Goal: Check status

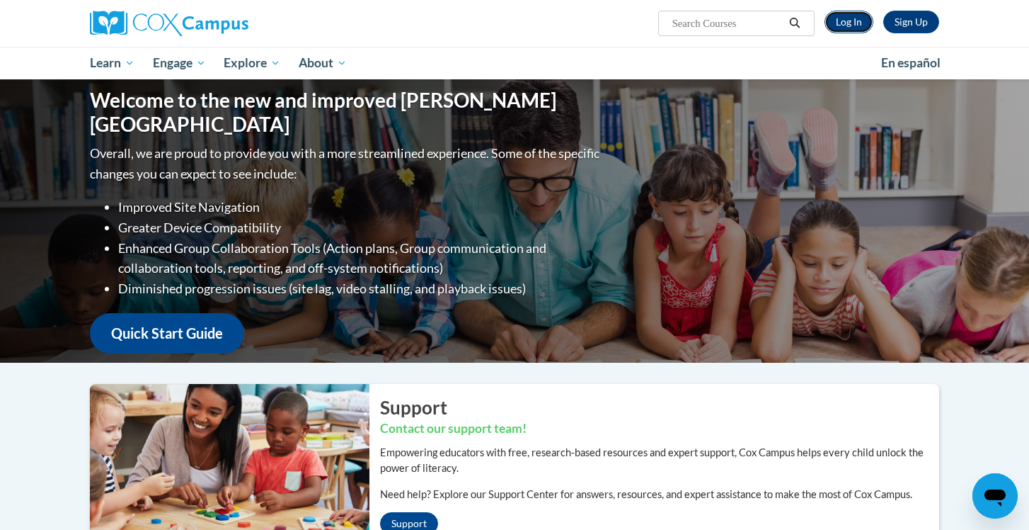
click at [840, 21] on link "Log In" at bounding box center [849, 22] width 49 height 23
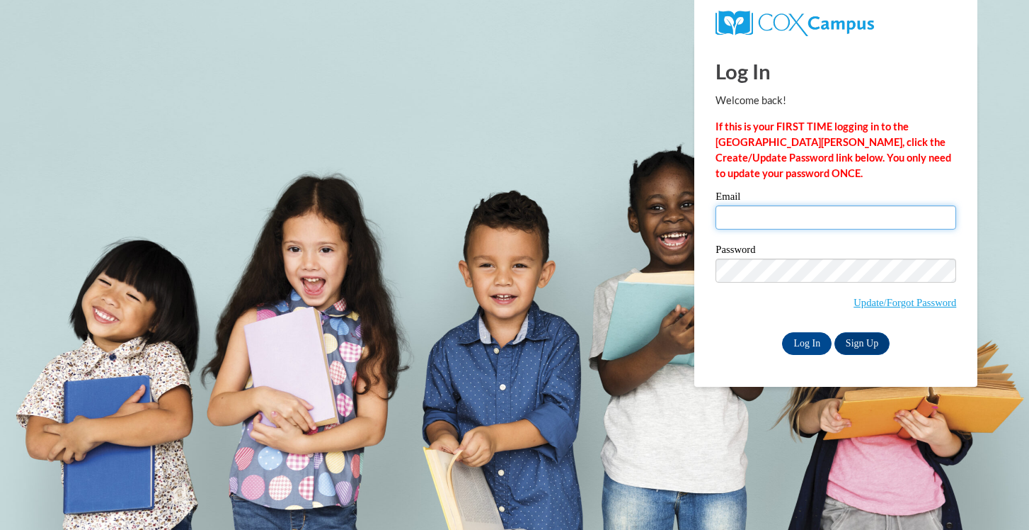
click at [733, 219] on input "Email" at bounding box center [836, 217] width 241 height 24
type input "meghvani@hssdschools.org"
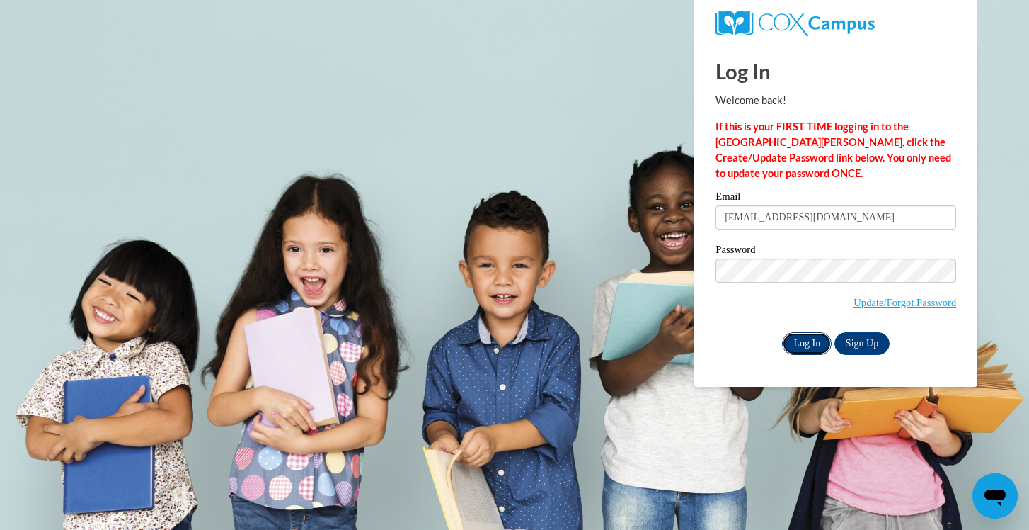
click at [802, 346] on input "Log In" at bounding box center [807, 343] width 50 height 23
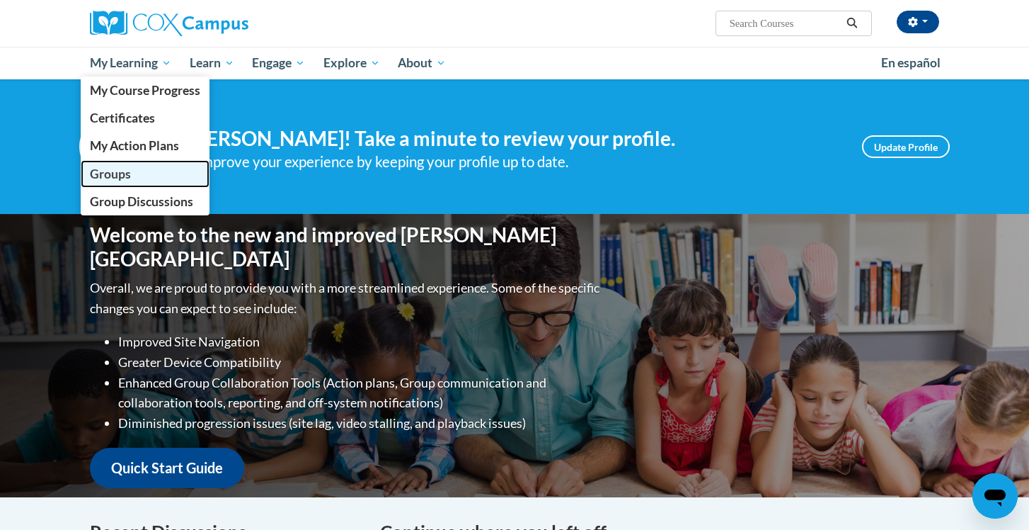
click at [122, 168] on span "Groups" at bounding box center [110, 173] width 41 height 15
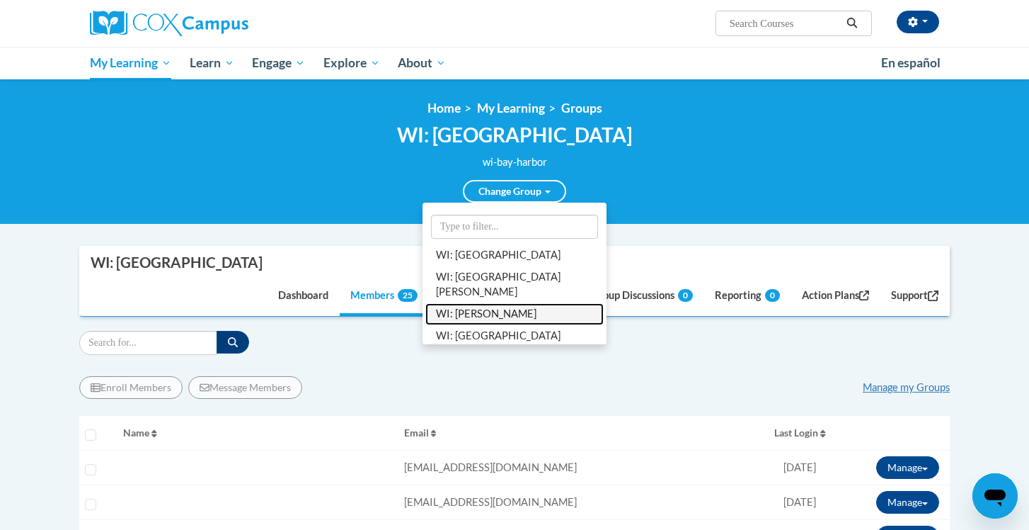
click at [508, 307] on link "WI: Howard" at bounding box center [514, 314] width 178 height 22
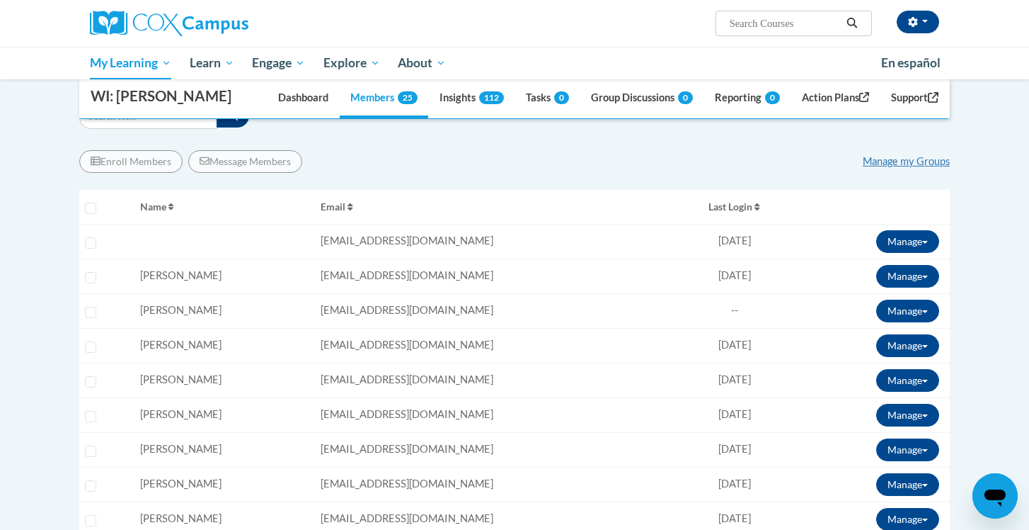
scroll to position [193, 0]
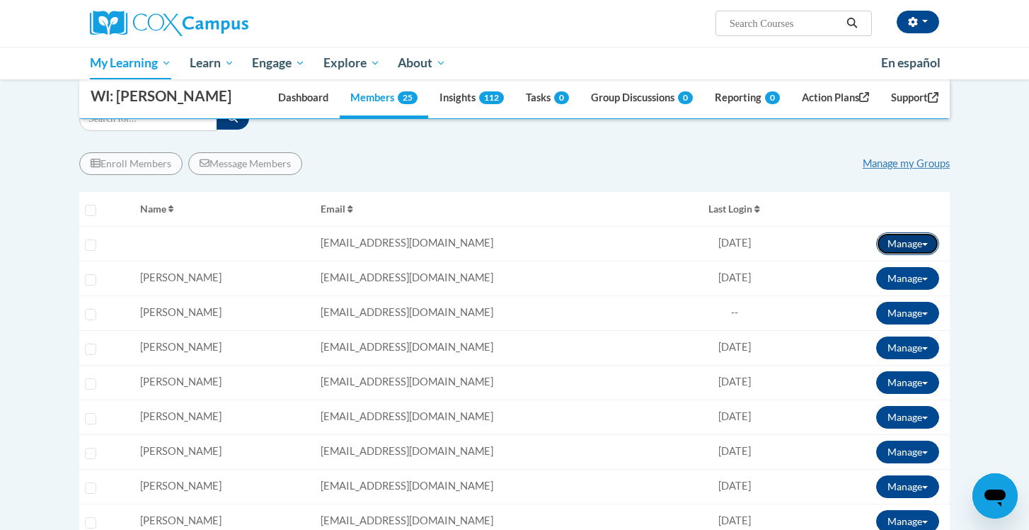
click at [937, 244] on button "Manage" at bounding box center [907, 243] width 63 height 23
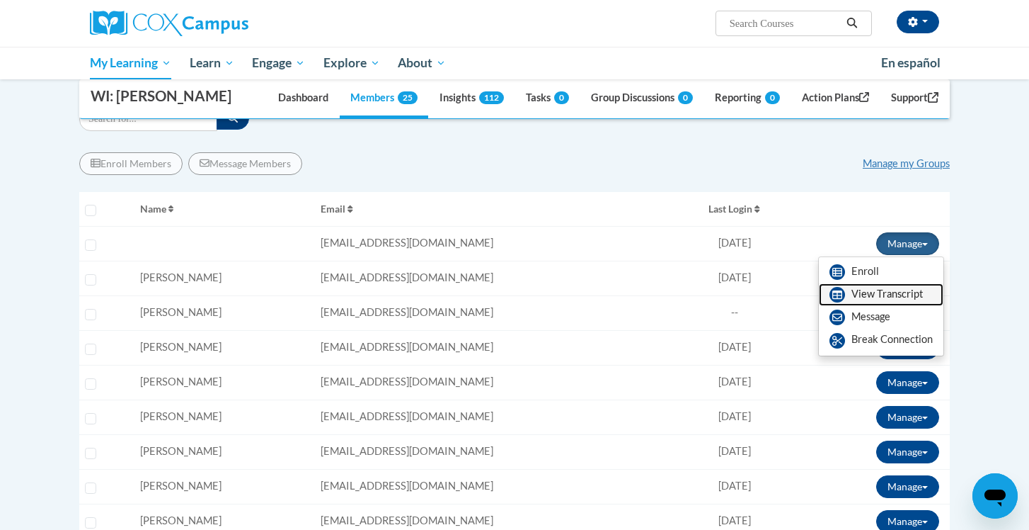
click at [870, 285] on link "View Transcript" at bounding box center [881, 294] width 125 height 23
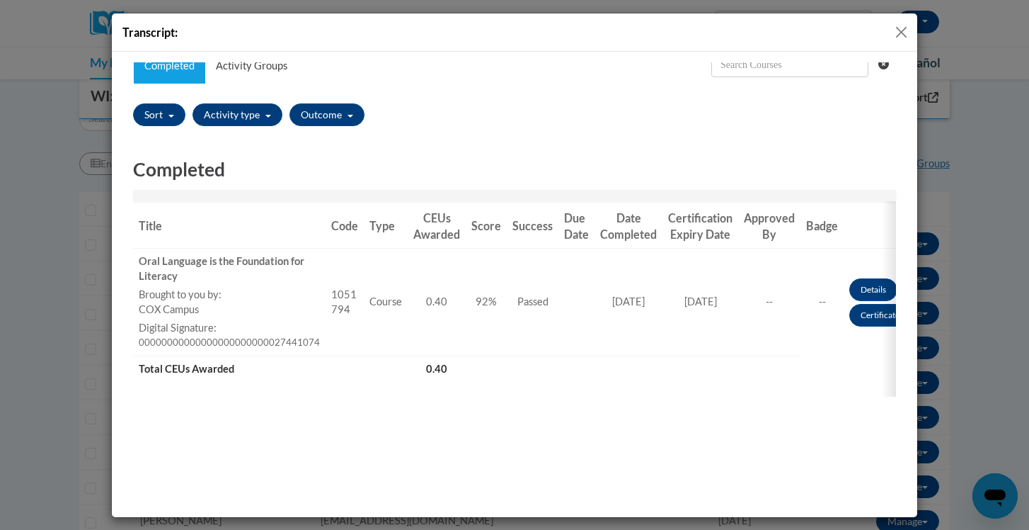
scroll to position [0, 0]
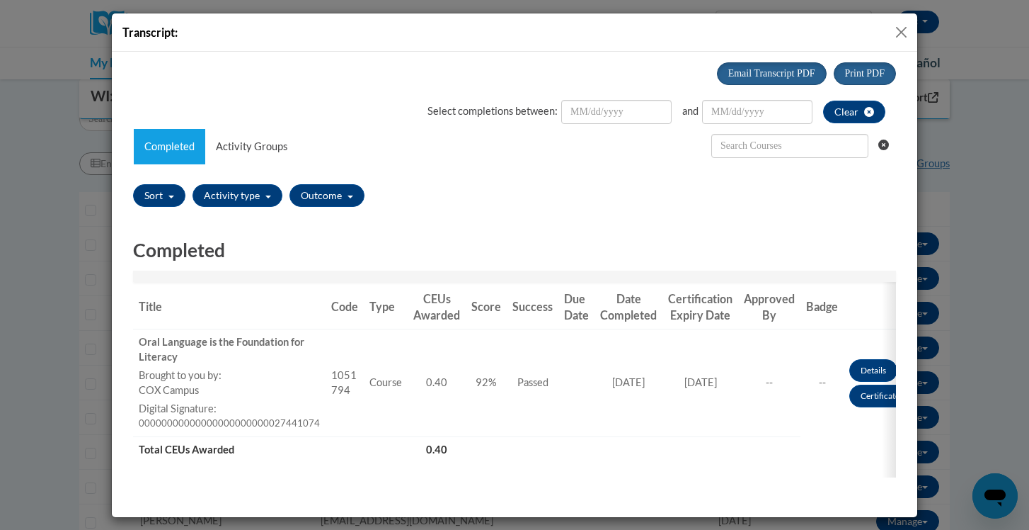
click at [901, 31] on button "Close" at bounding box center [902, 32] width 18 height 18
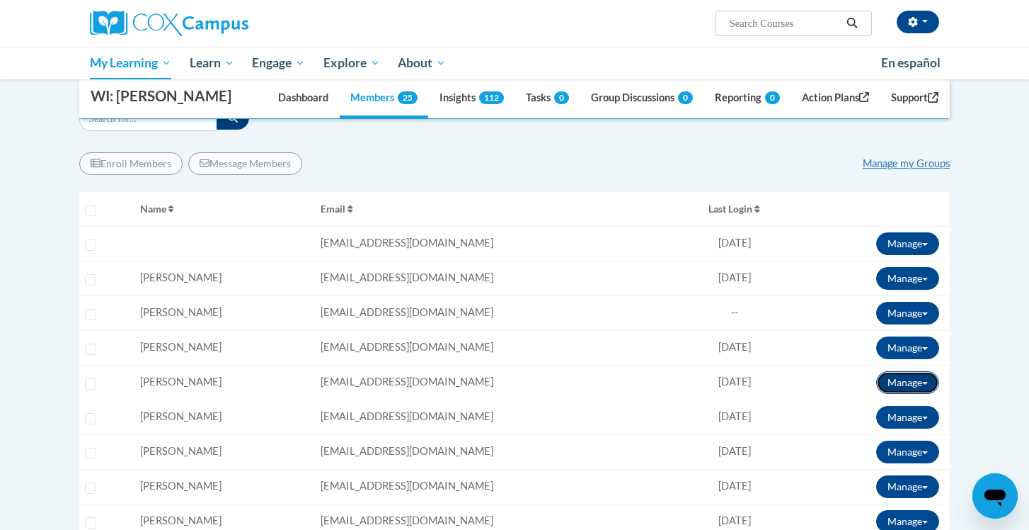
click at [893, 381] on button "Manage" at bounding box center [907, 382] width 63 height 23
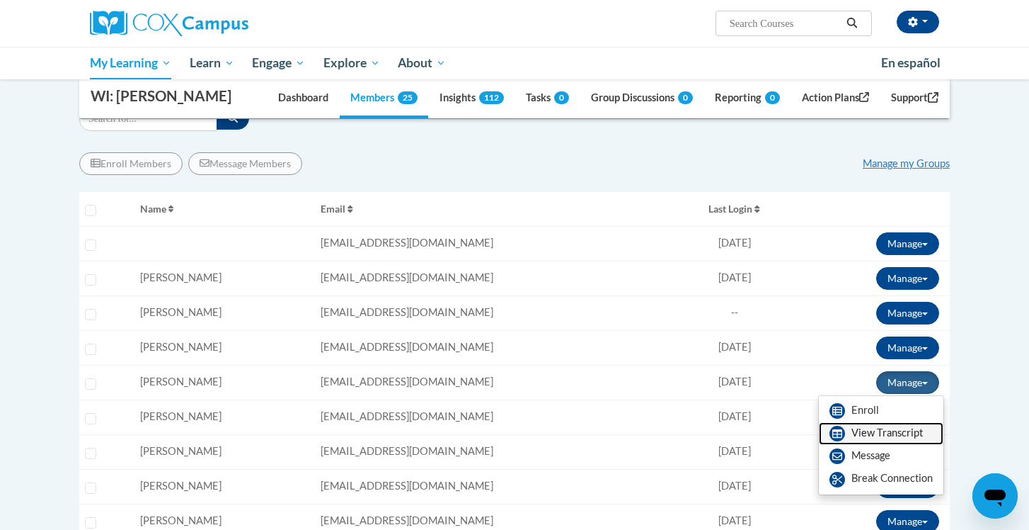
click at [874, 435] on link "View Transcript" at bounding box center [881, 433] width 125 height 23
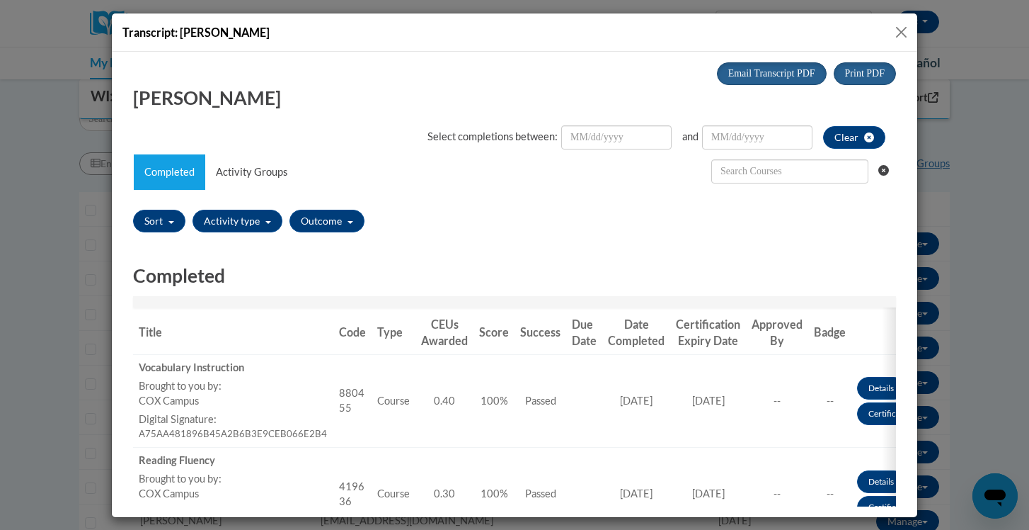
click at [903, 33] on button "Close" at bounding box center [902, 32] width 18 height 18
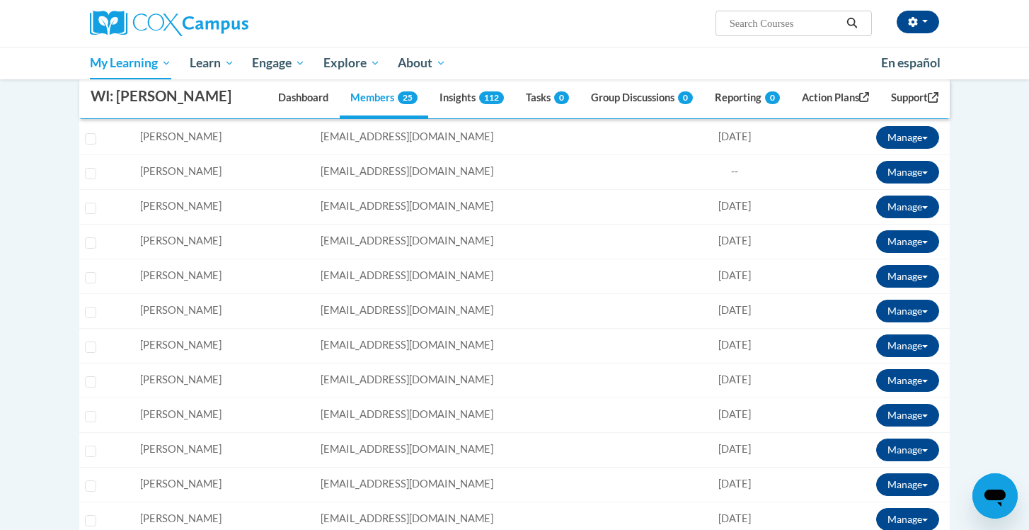
scroll to position [335, 0]
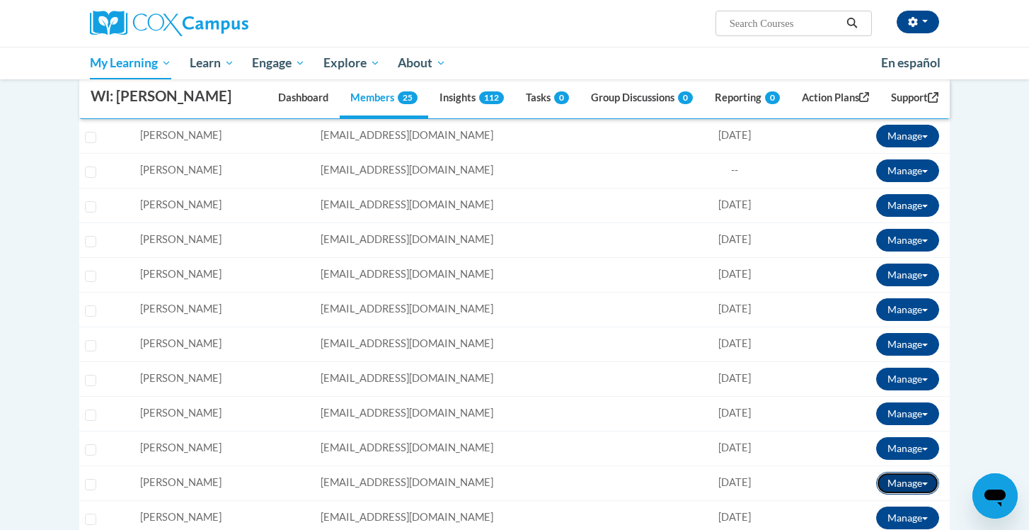
click at [912, 484] on button "Manage" at bounding box center [907, 482] width 63 height 23
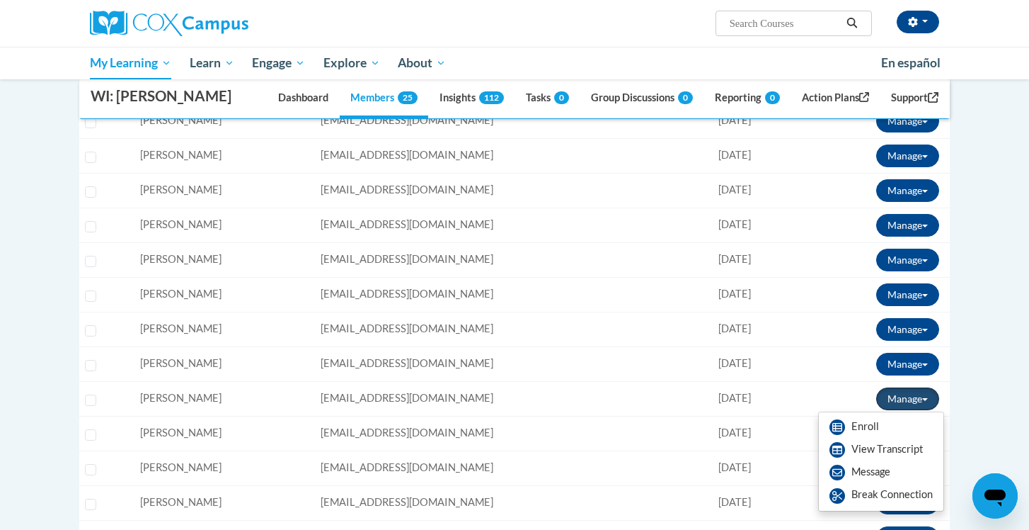
scroll to position [422, 0]
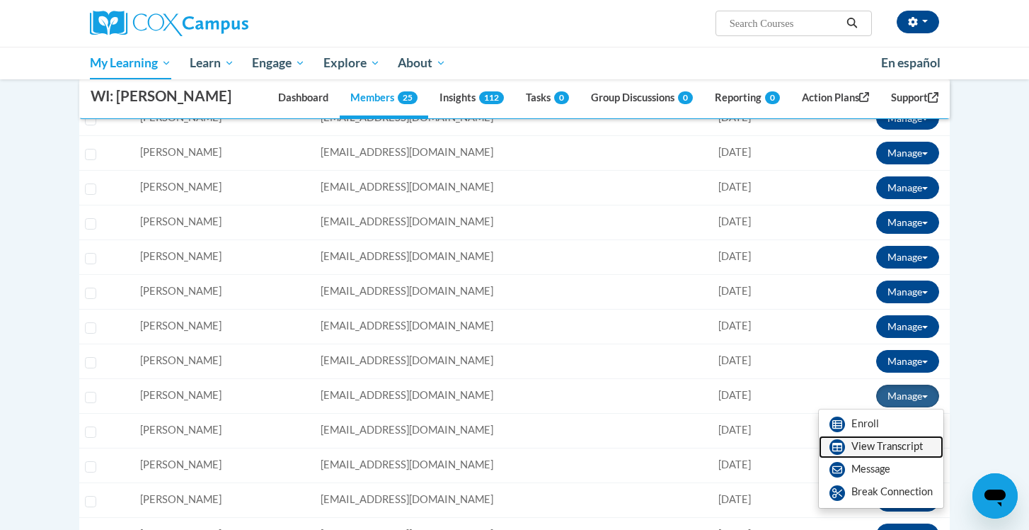
click at [893, 449] on link "View Transcript" at bounding box center [881, 446] width 125 height 23
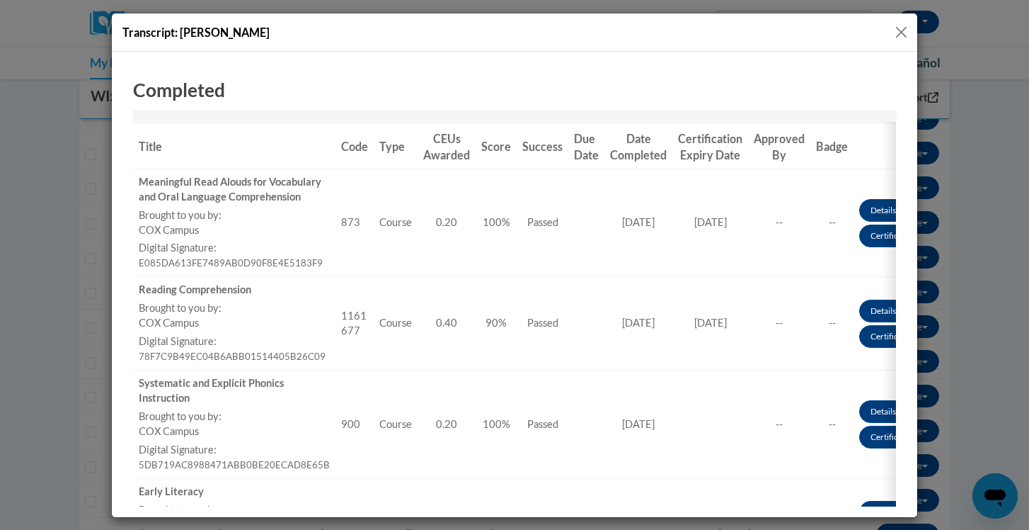
scroll to position [125, 0]
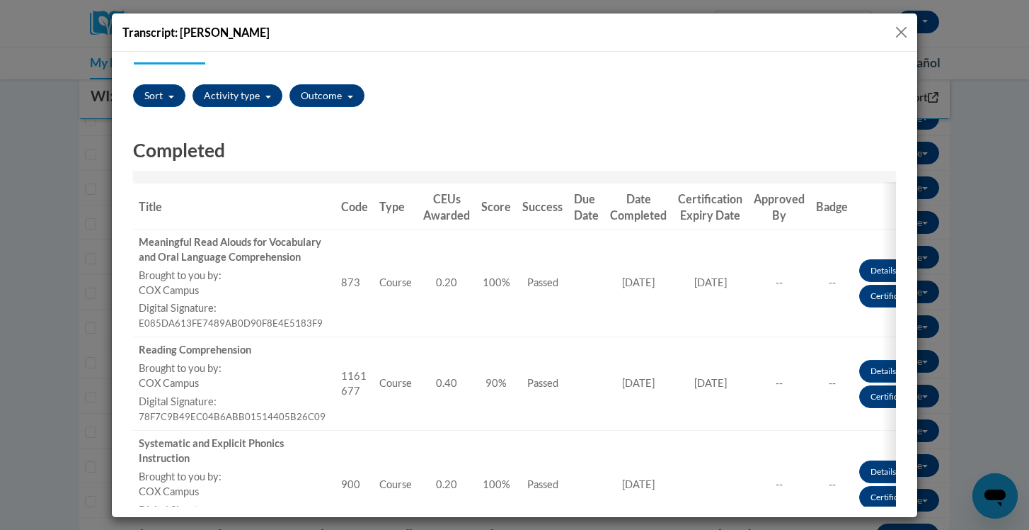
click at [903, 29] on button "Close" at bounding box center [902, 32] width 18 height 18
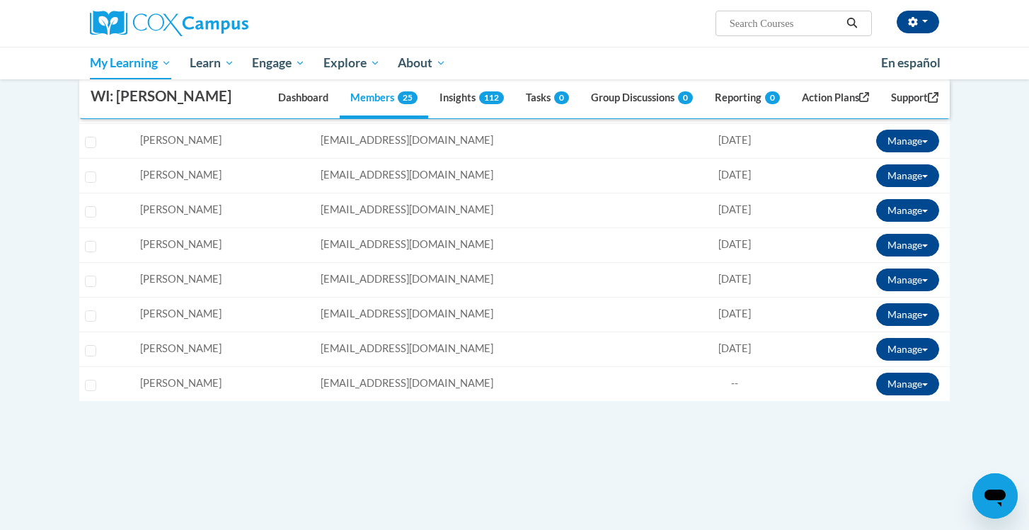
scroll to position [887, 0]
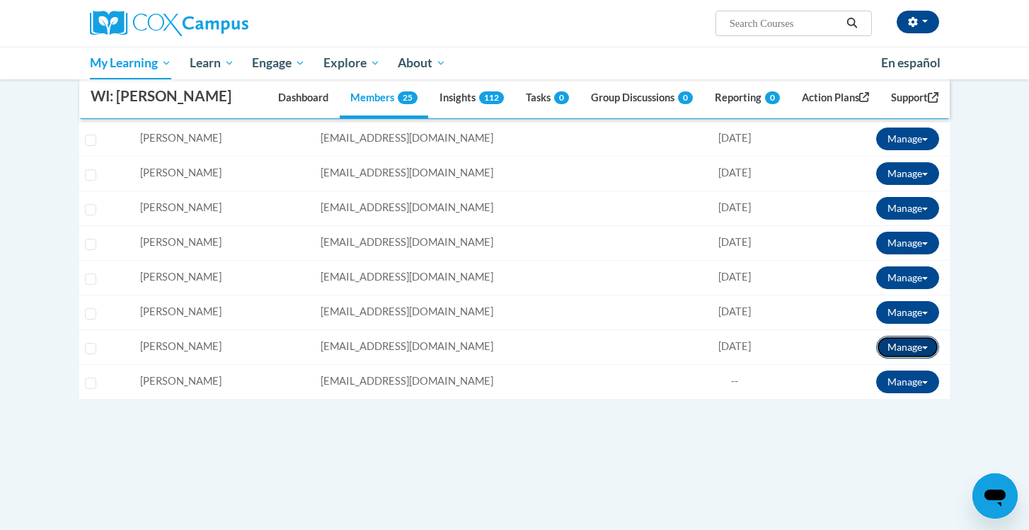
click at [919, 347] on button "Manage" at bounding box center [907, 347] width 63 height 23
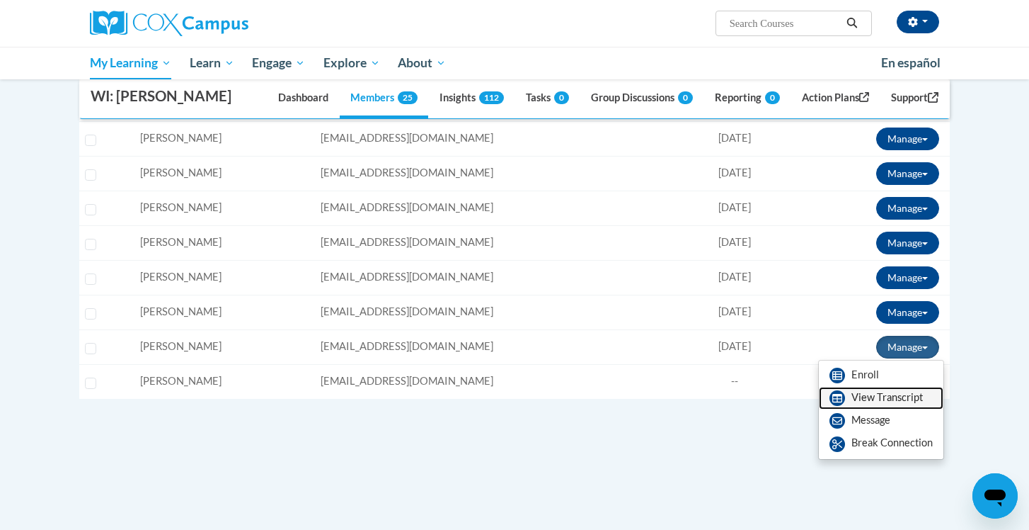
click at [879, 388] on link "View Transcript" at bounding box center [881, 398] width 125 height 23
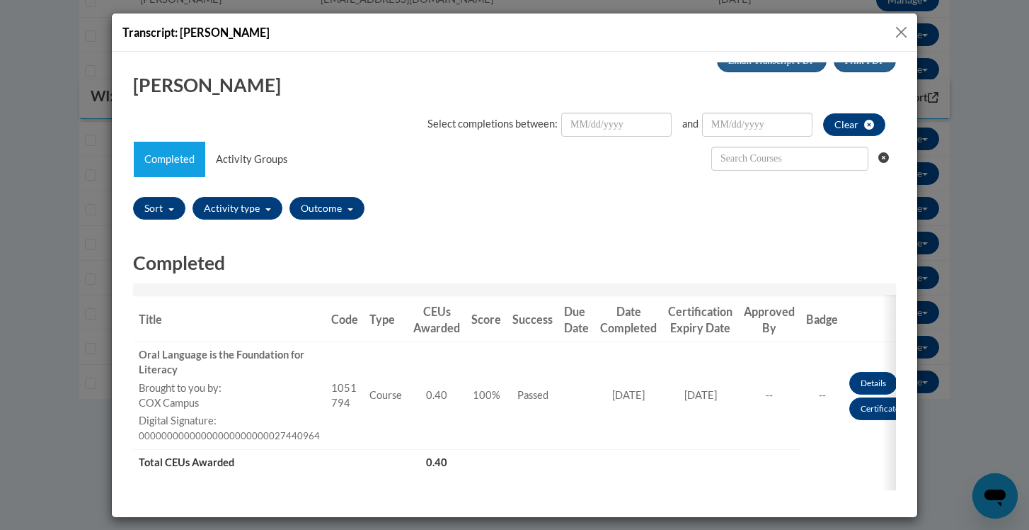
scroll to position [0, 0]
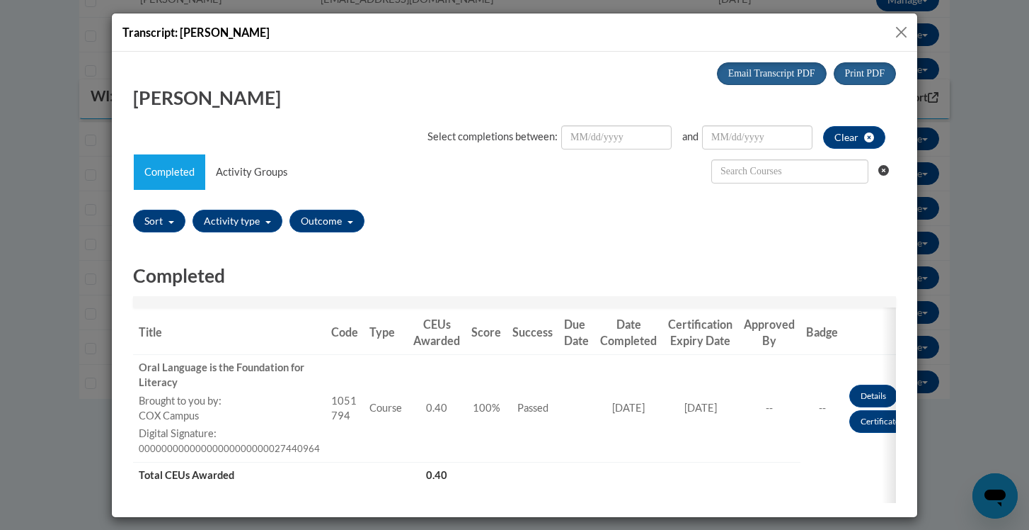
click at [902, 30] on button "Close" at bounding box center [902, 32] width 18 height 18
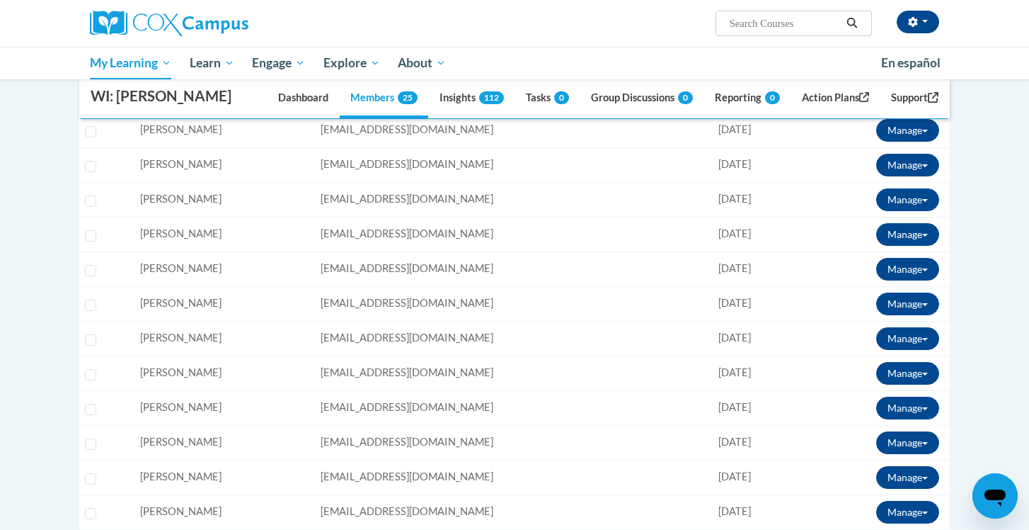
scroll to position [280, 0]
